Goal: Find specific page/section: Find specific page/section

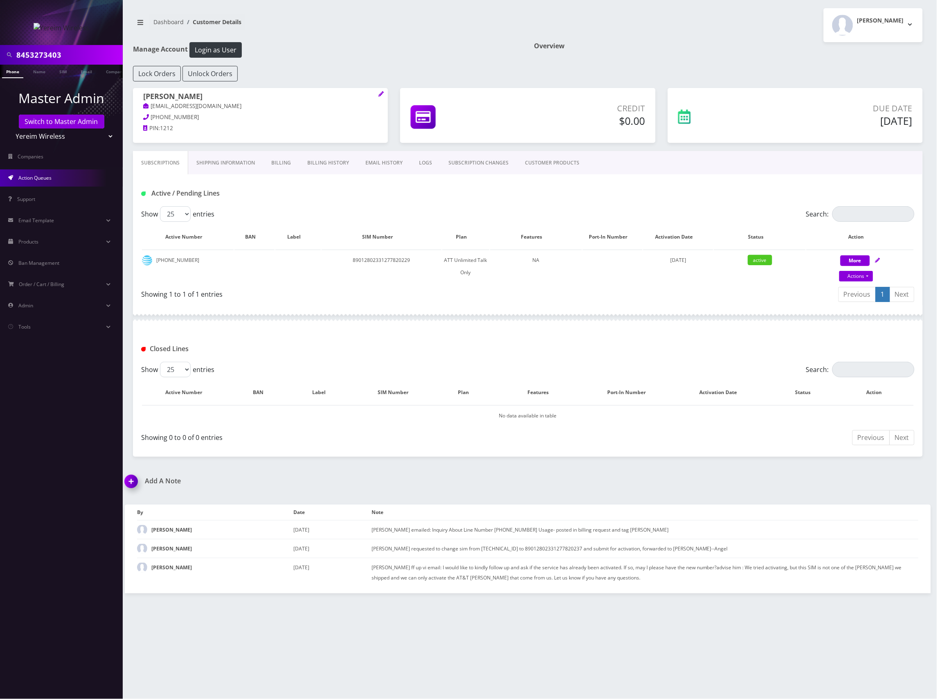
click at [51, 175] on span "Action Queues" at bounding box center [34, 177] width 33 height 7
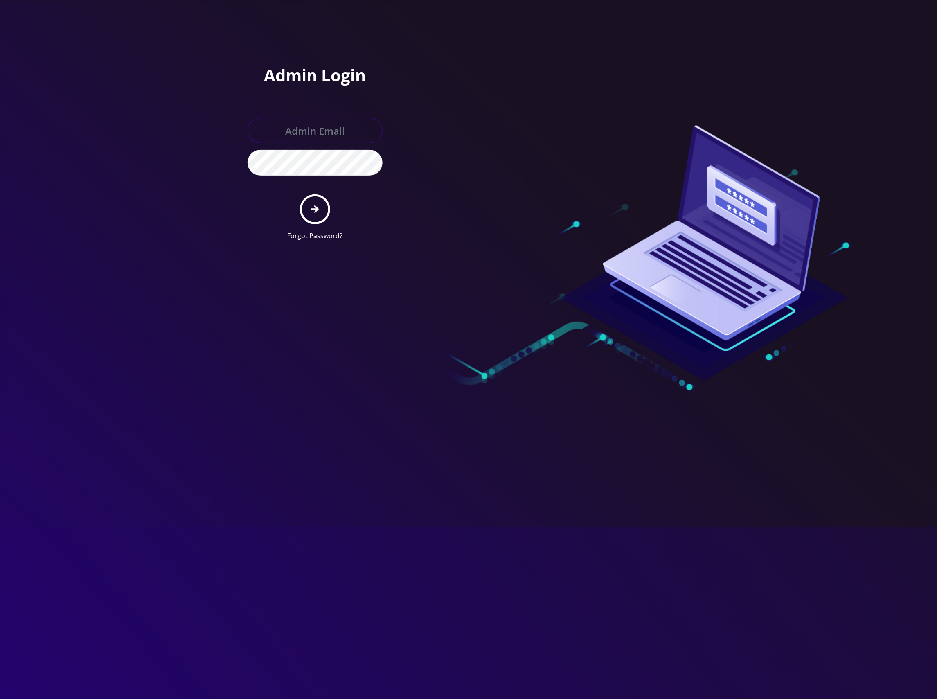
type input "master@britewireless.com"
click at [320, 205] on button "submit" at bounding box center [315, 209] width 30 height 30
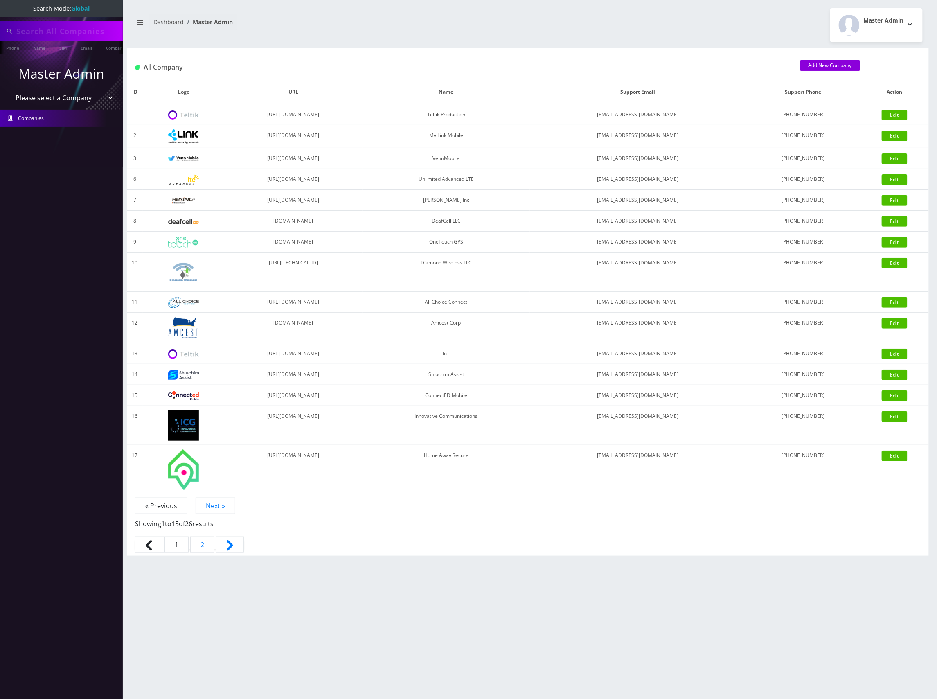
type input "8453273403"
drag, startPoint x: 81, startPoint y: 92, endPoint x: 76, endPoint y: 100, distance: 9.9
click at [81, 92] on select "Please select a Company Teltik Production My Link Mobile VennMobile Unlimited A…" at bounding box center [61, 98] width 104 height 16
select select "13"
click at [9, 91] on select "Please select a Company Teltik Production My Link Mobile VennMobile Unlimited A…" at bounding box center [61, 99] width 104 height 16
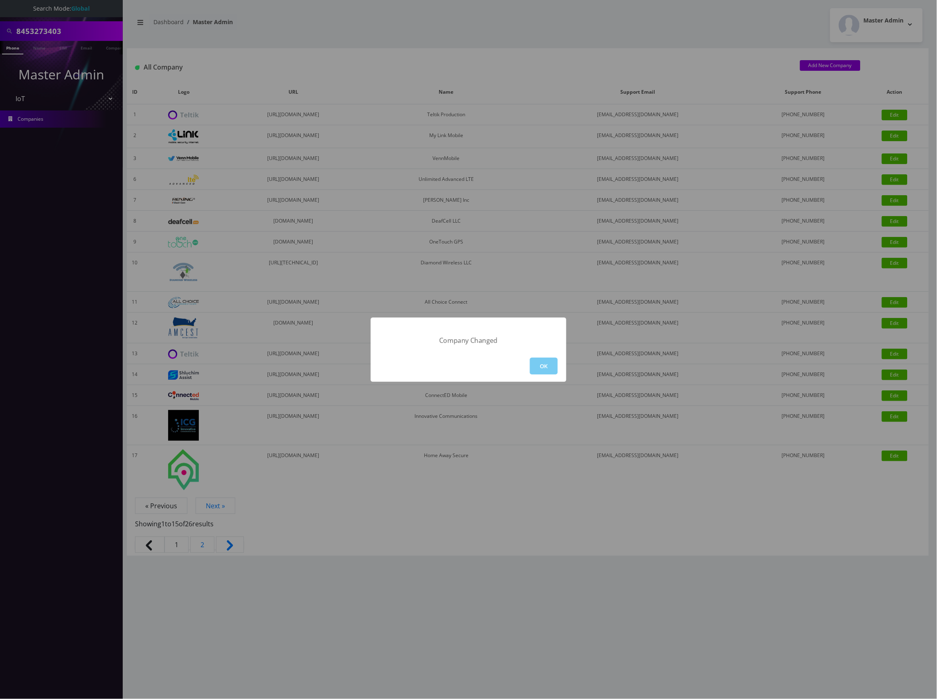
click at [552, 370] on button "OK" at bounding box center [544, 366] width 28 height 17
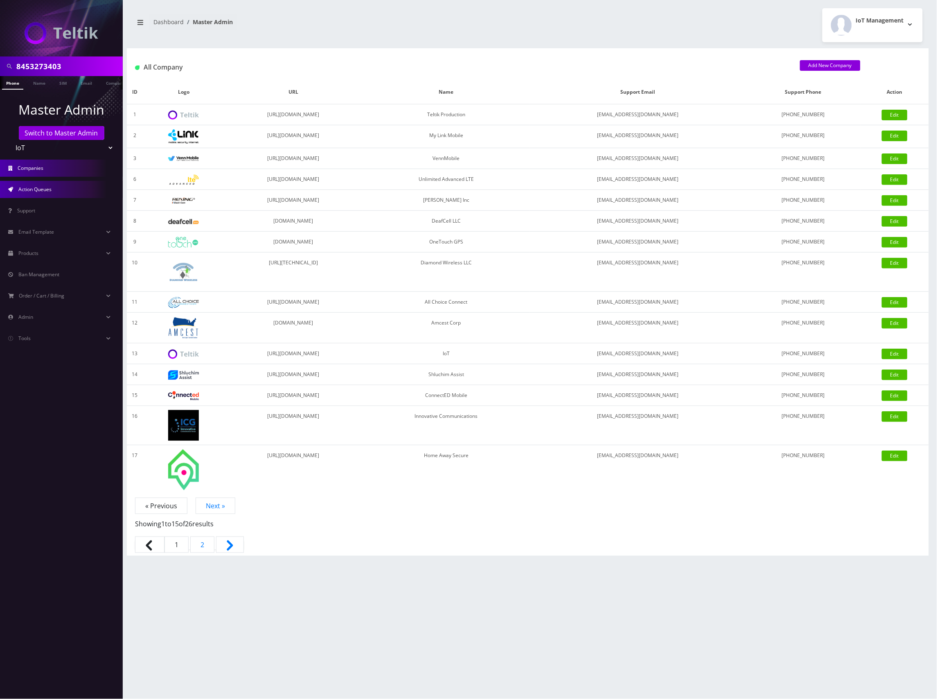
click at [45, 192] on span "Action Queues" at bounding box center [34, 189] width 33 height 7
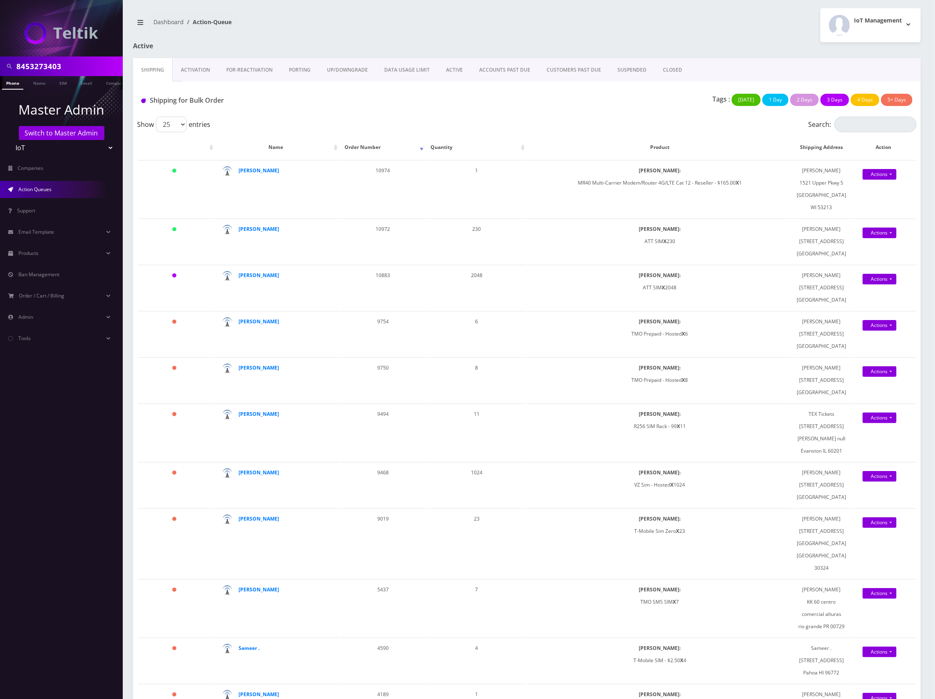
click at [194, 72] on link "Activation" at bounding box center [195, 70] width 45 height 24
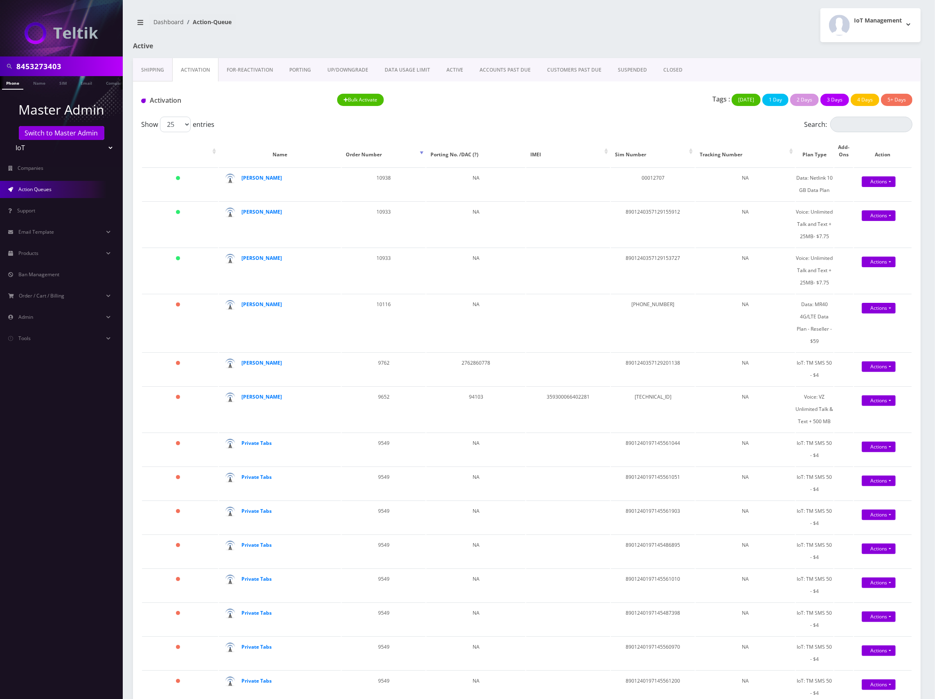
click at [156, 70] on link "Shipping" at bounding box center [152, 70] width 39 height 24
